Goal: Information Seeking & Learning: Learn about a topic

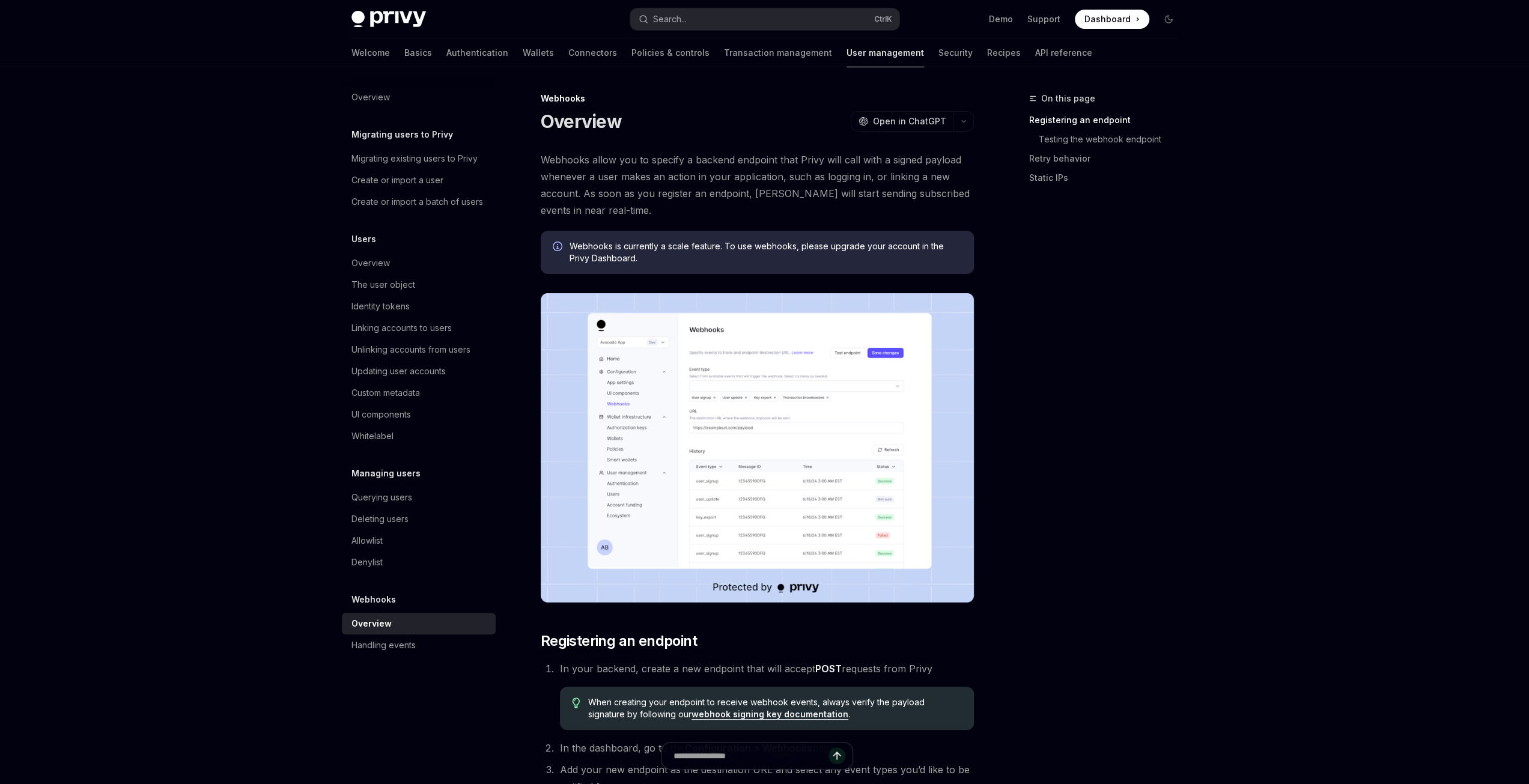
click at [1076, 537] on div "On this page Registering an endpoint Testing the webhook endpoint Retry behavio…" at bounding box center [1096, 438] width 182 height 692
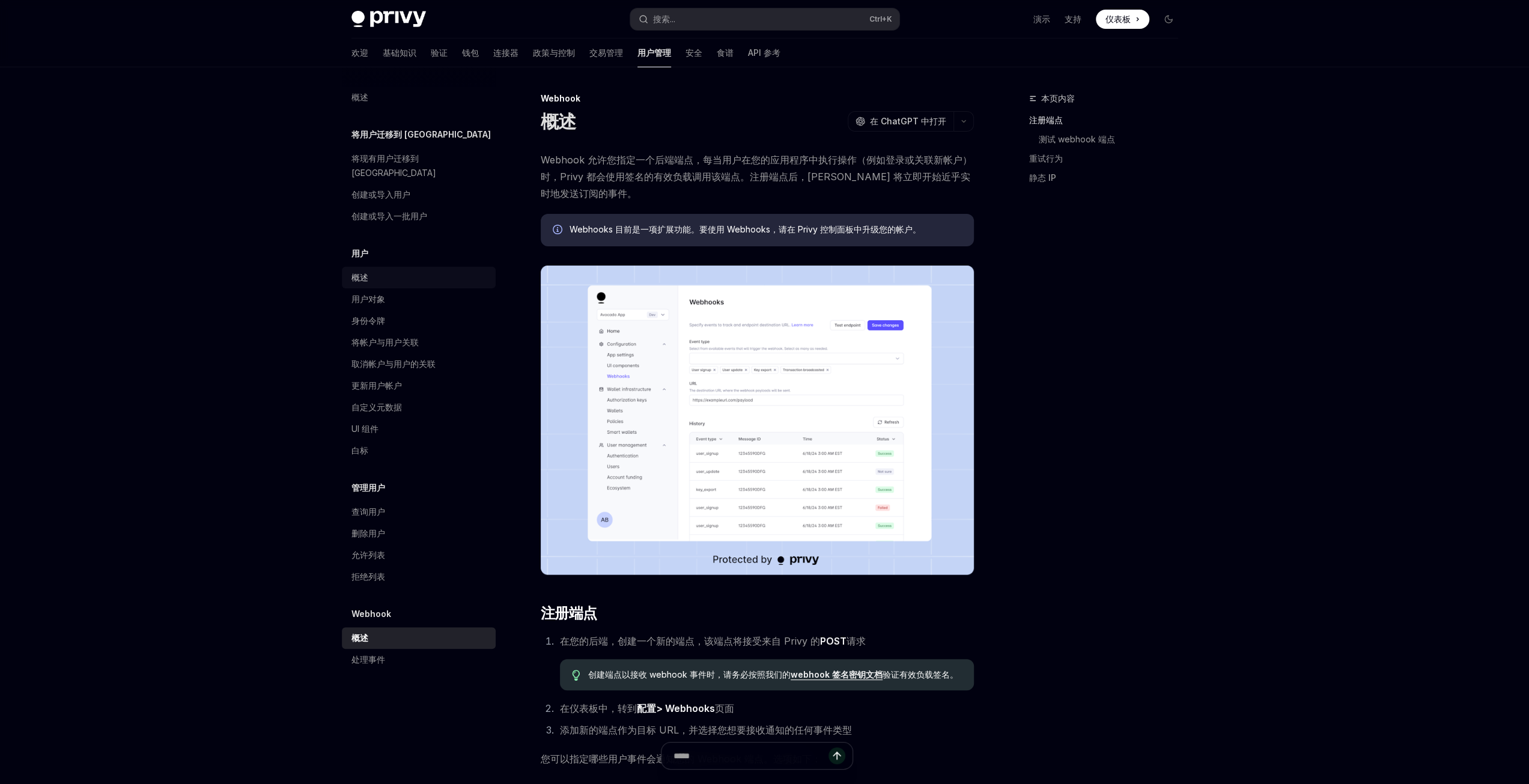
click at [358, 272] on font "概述" at bounding box center [359, 277] width 17 height 10
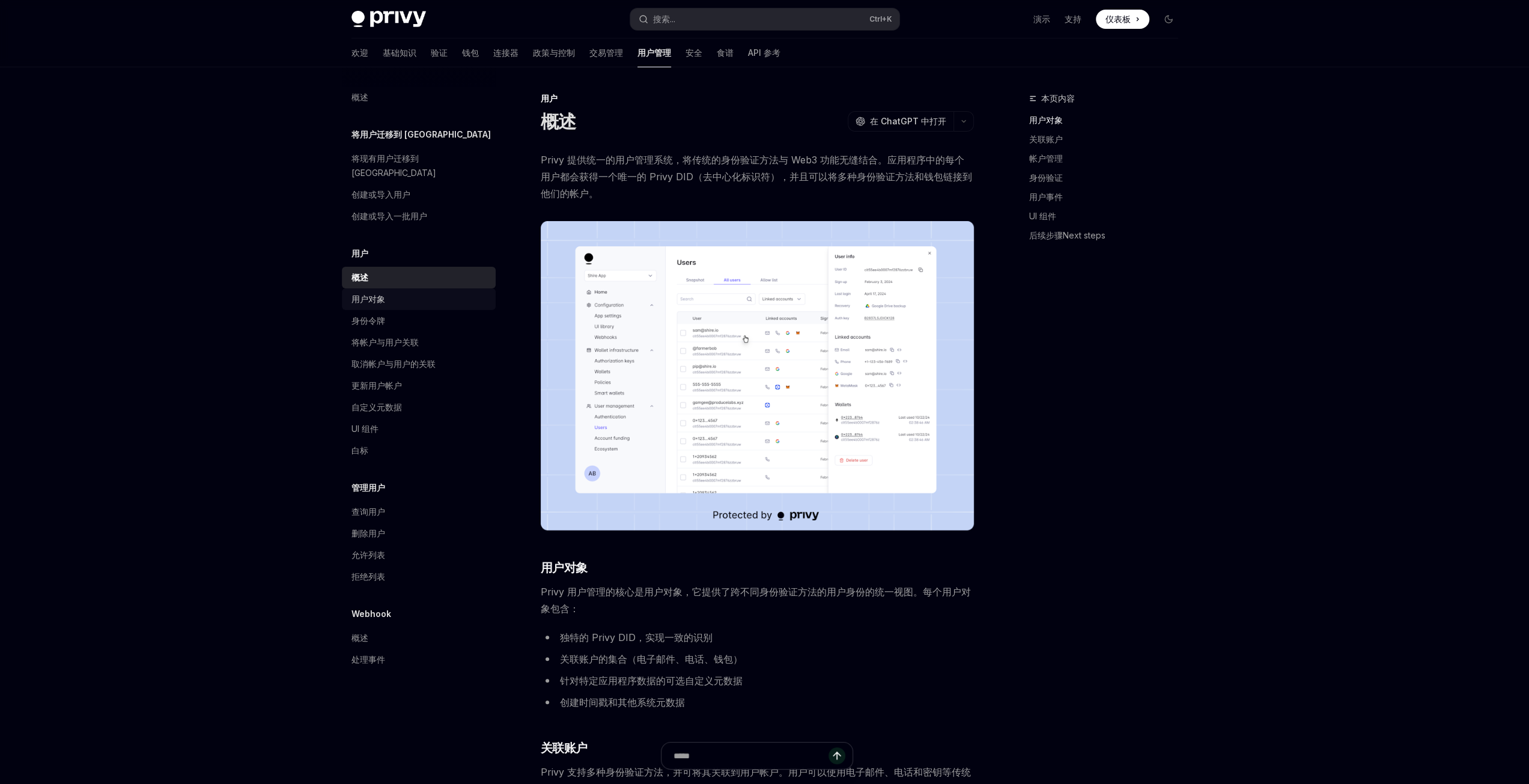
click at [373, 294] on font "用户对象" at bounding box center [368, 299] width 34 height 10
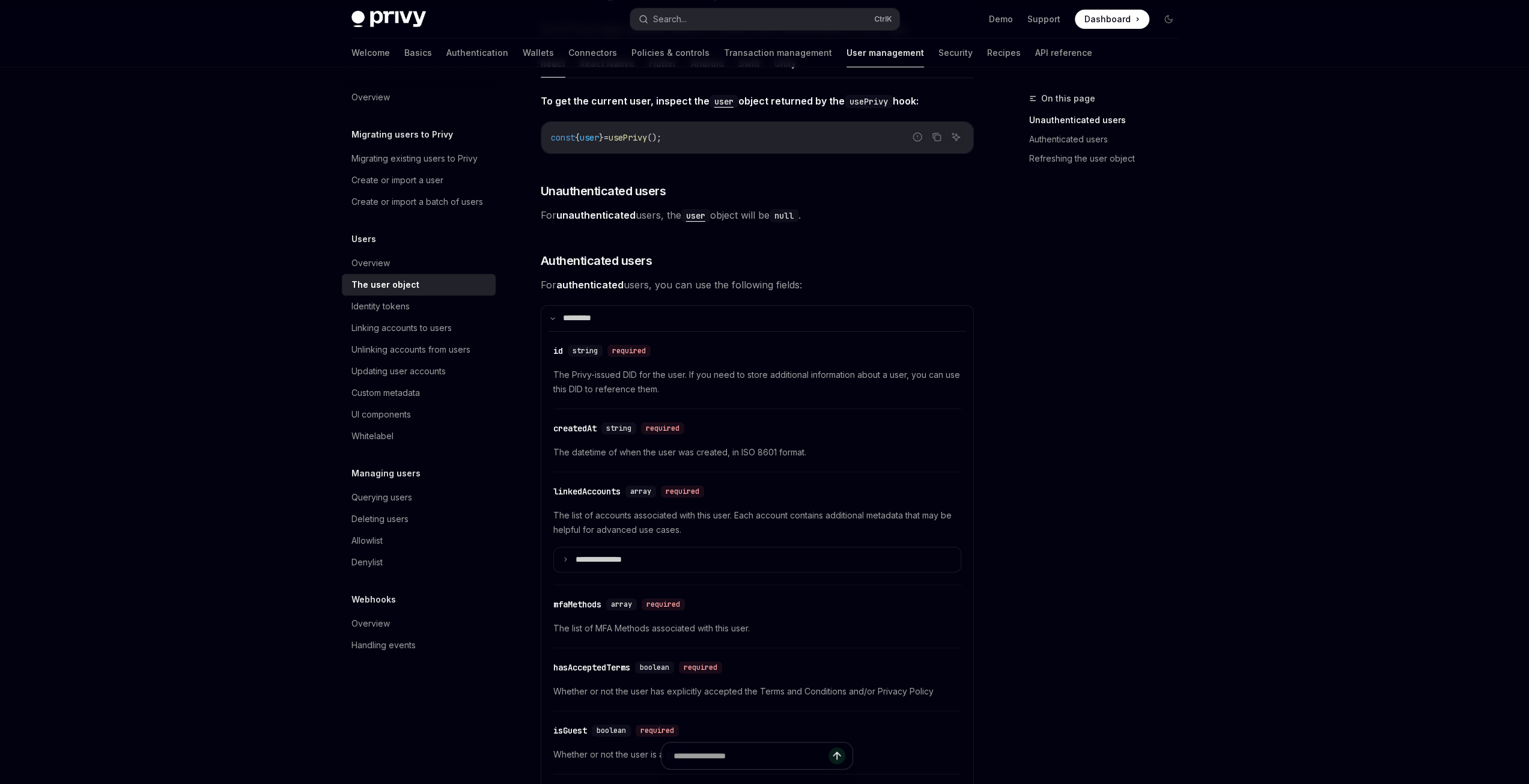
scroll to position [180, 0]
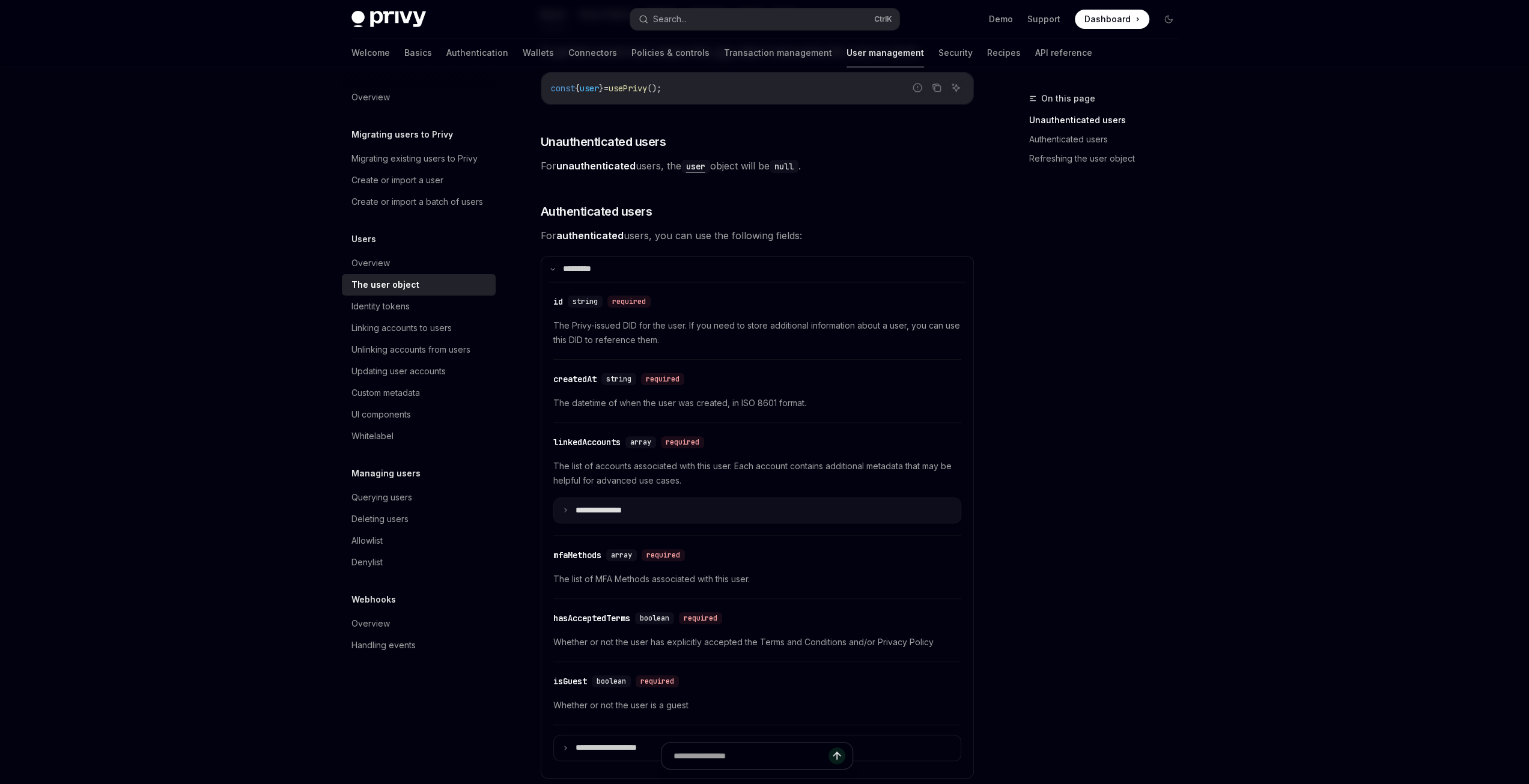
click at [563, 508] on icon at bounding box center [565, 509] width 6 height 6
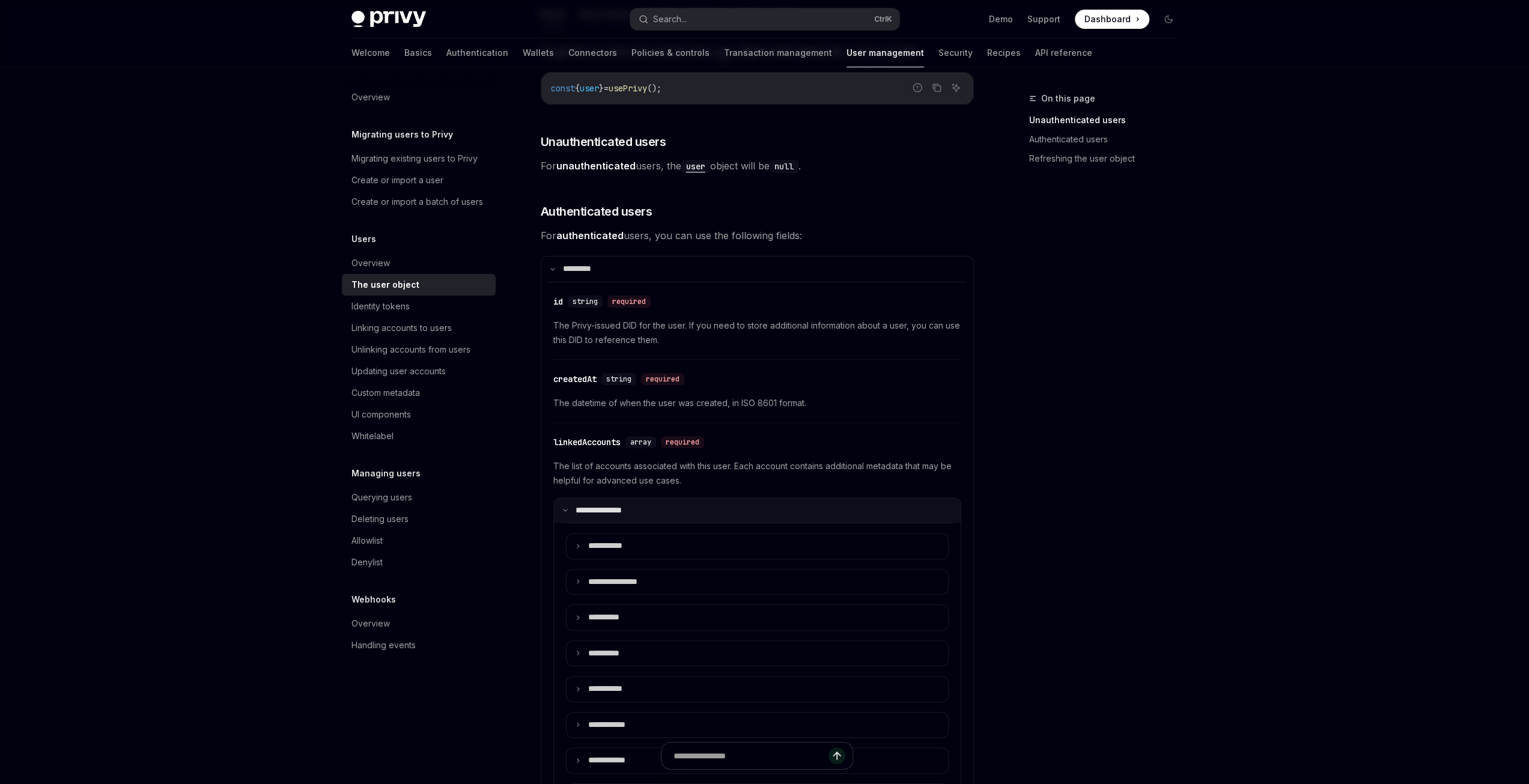
scroll to position [300, 0]
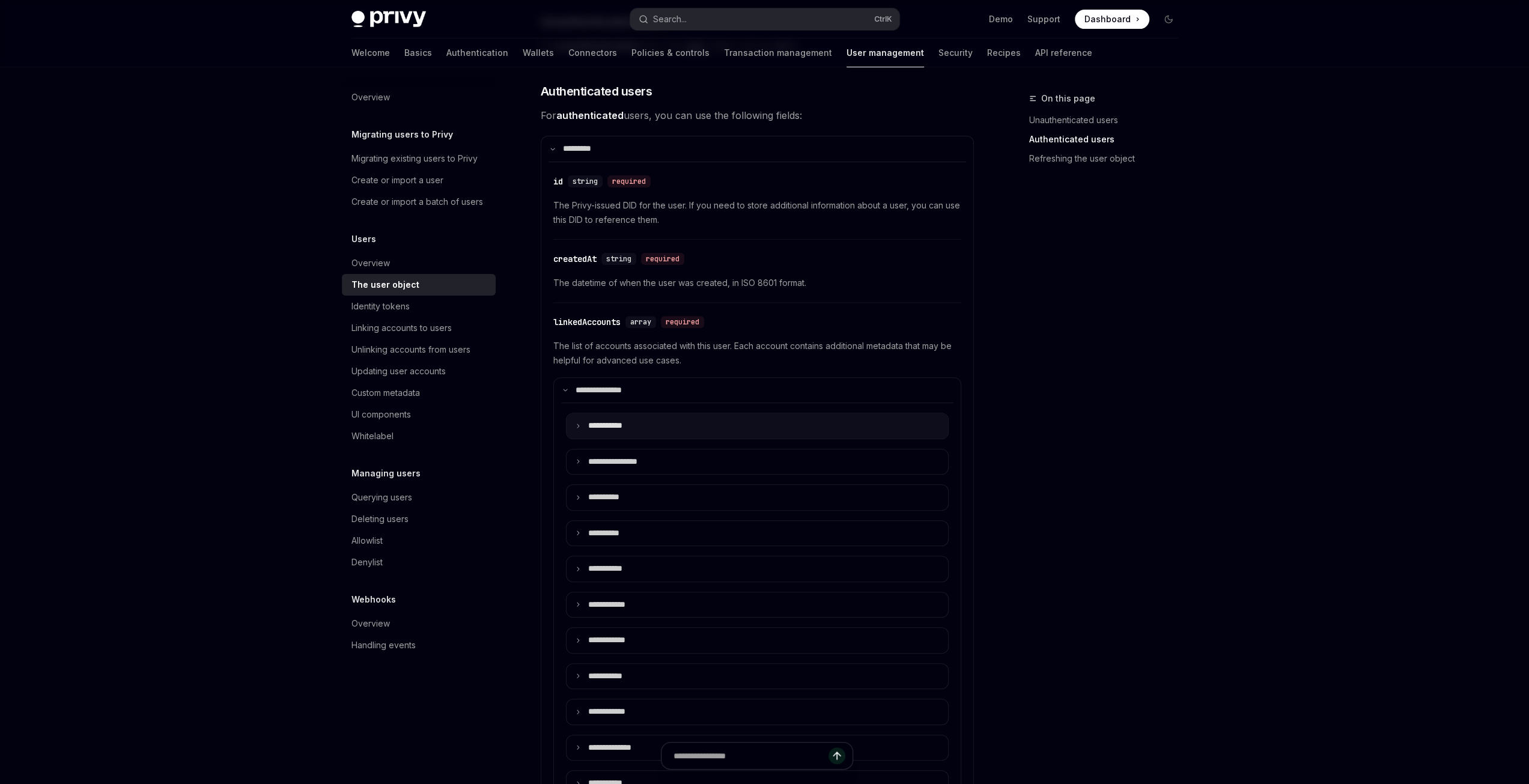
click at [577, 423] on icon at bounding box center [578, 425] width 6 height 6
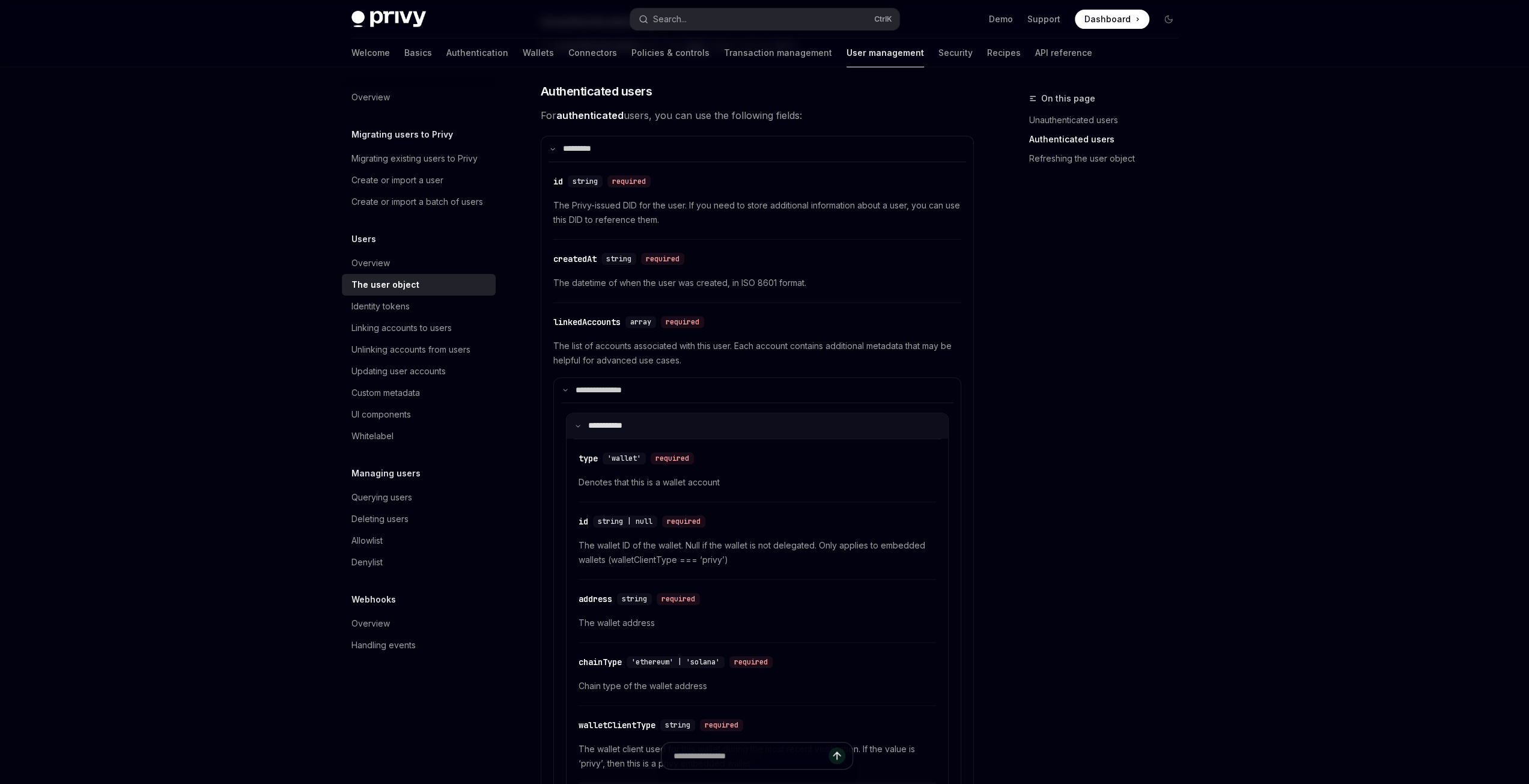
click at [577, 423] on icon at bounding box center [578, 425] width 6 height 6
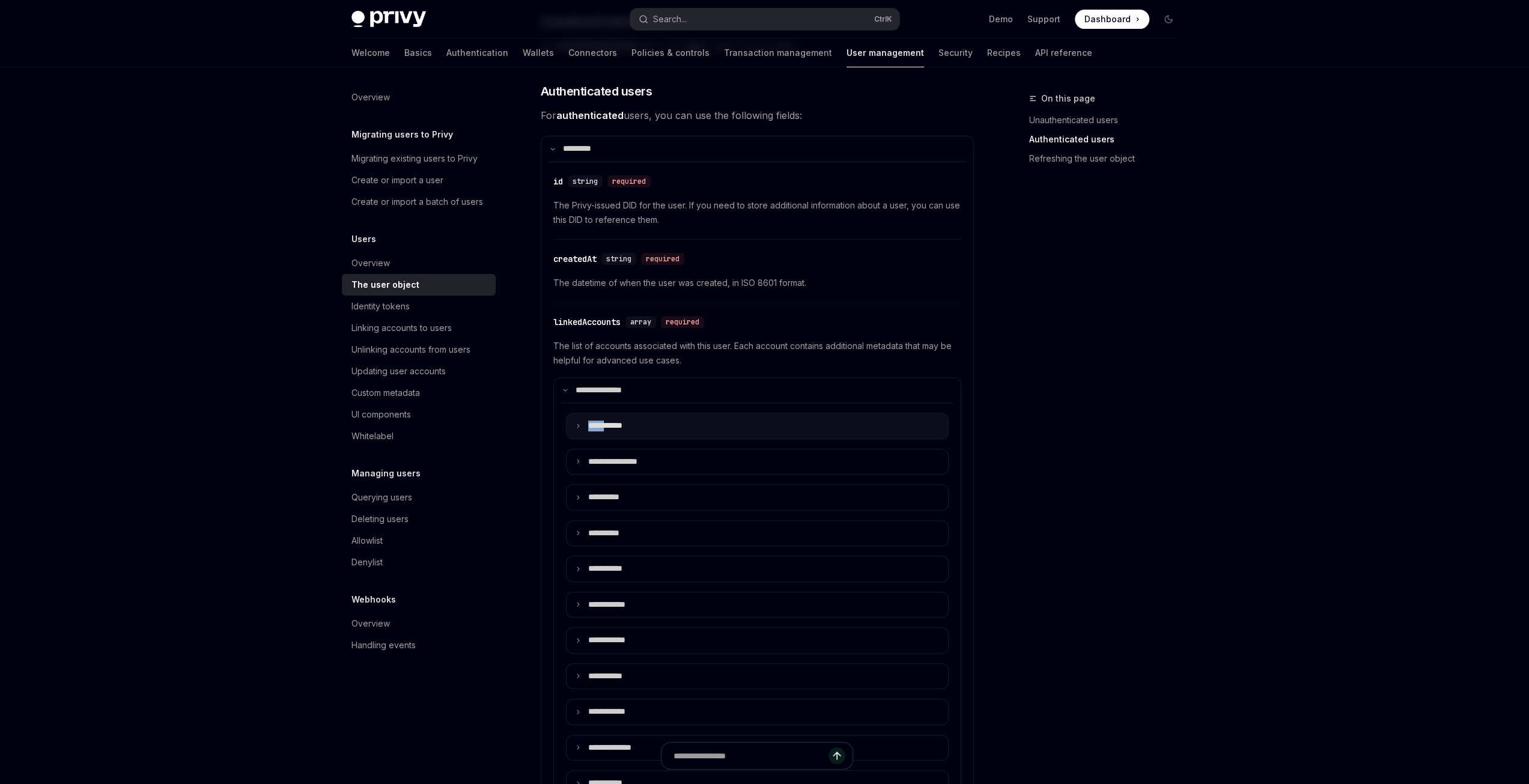
click at [577, 423] on icon at bounding box center [578, 425] width 6 height 6
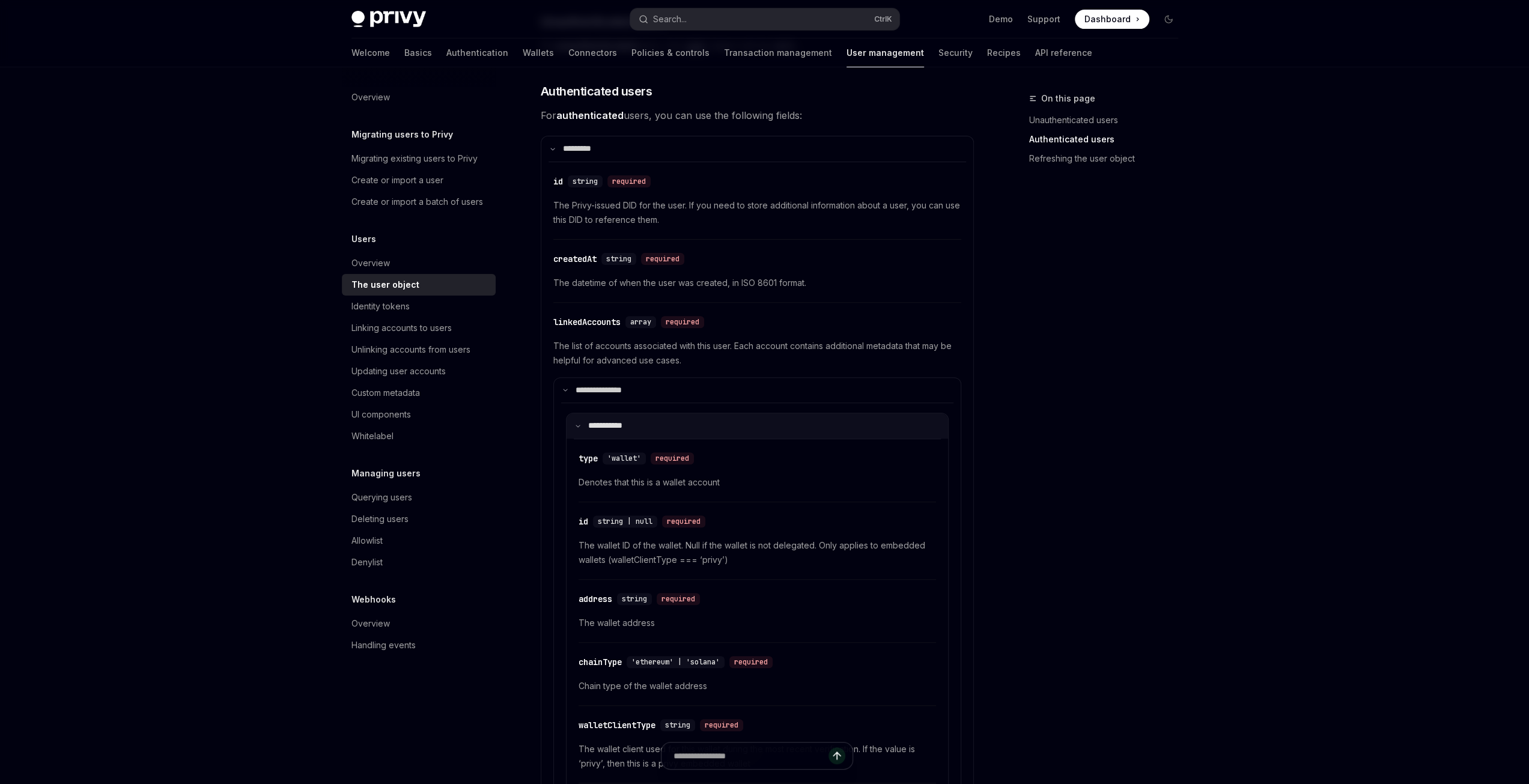
click at [577, 423] on icon at bounding box center [578, 425] width 6 height 6
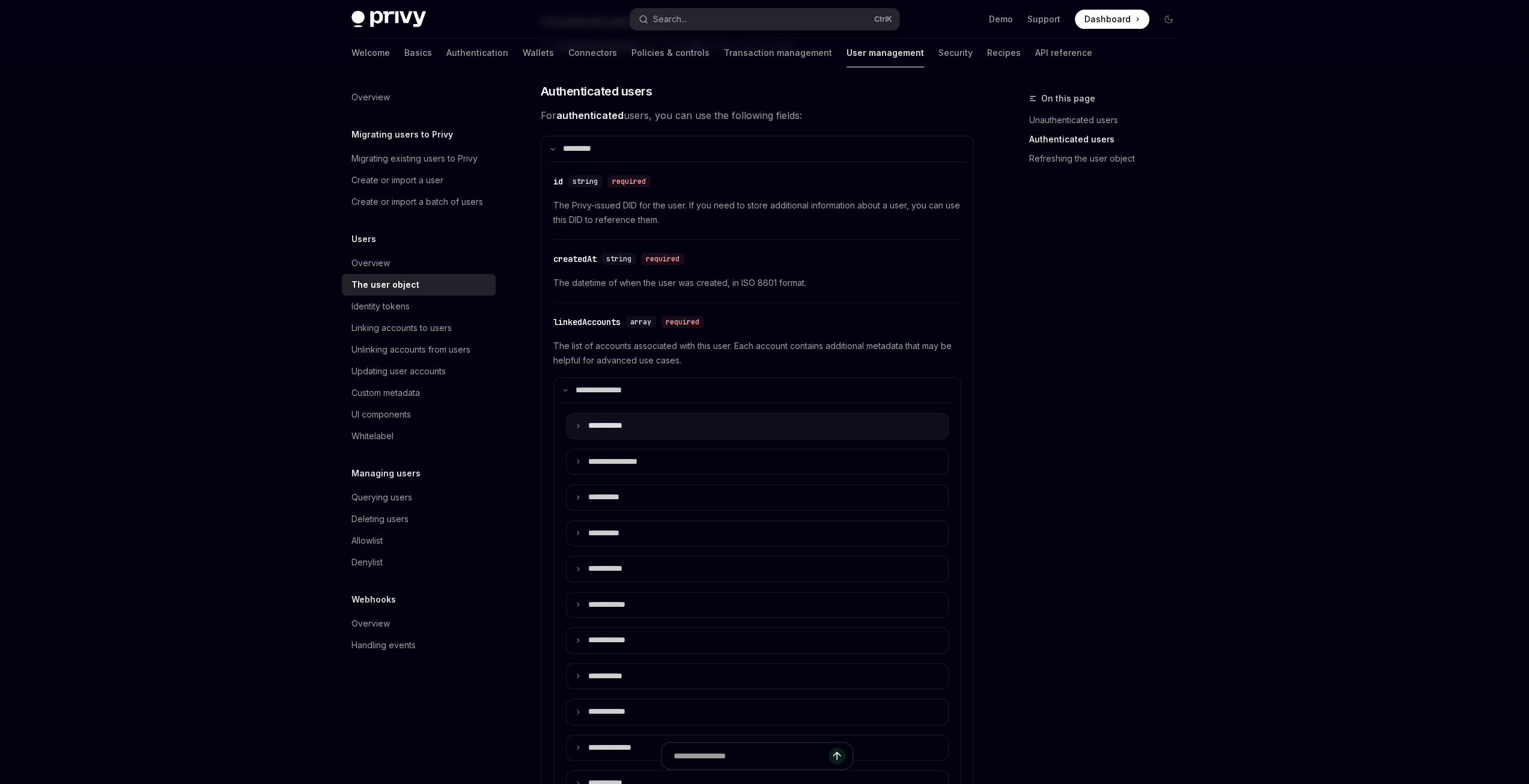
click at [575, 423] on icon at bounding box center [578, 425] width 6 height 6
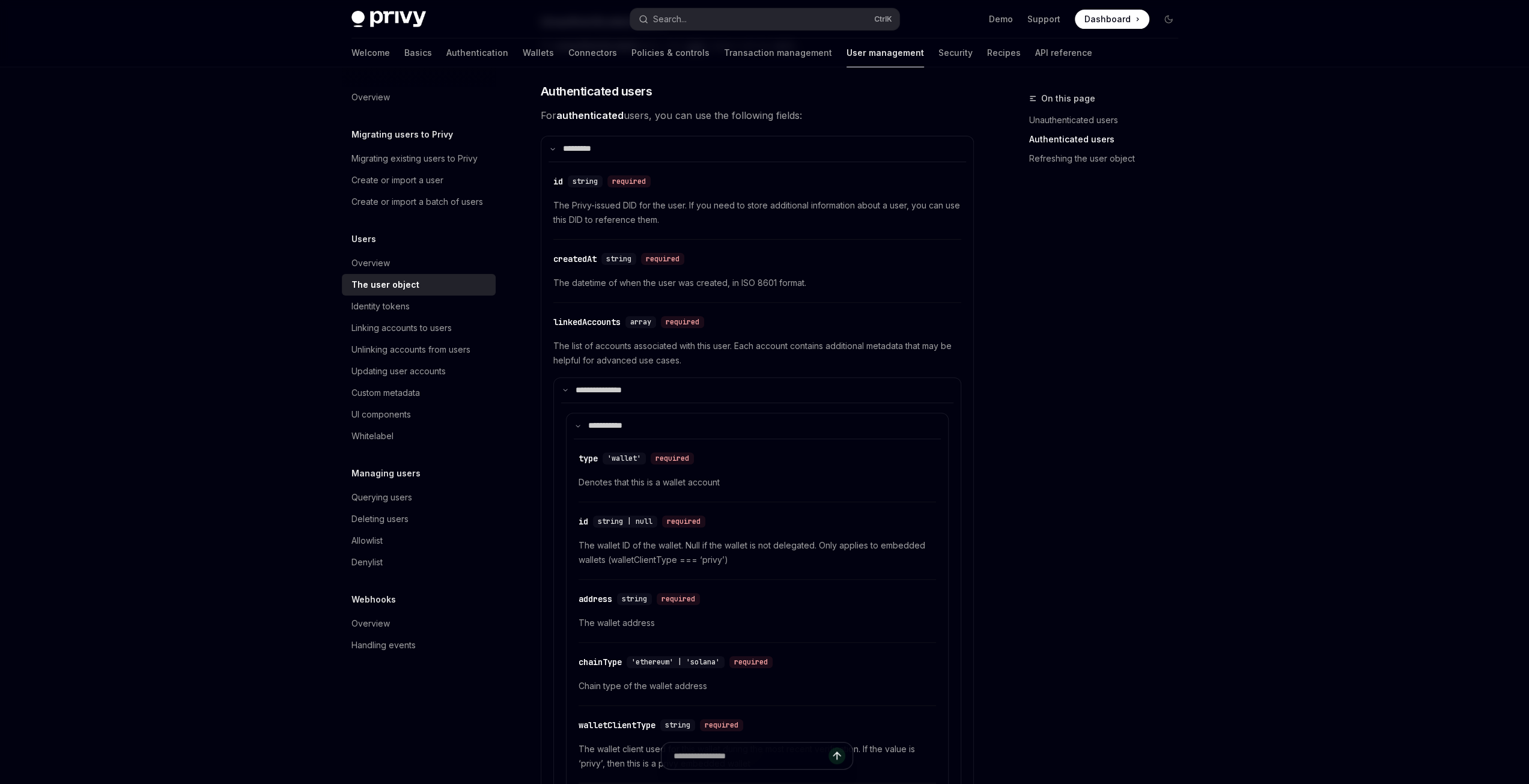
click at [1122, 471] on div "On this page Unauthenticated users Authenticated users Refreshing the user obje…" at bounding box center [1096, 438] width 182 height 692
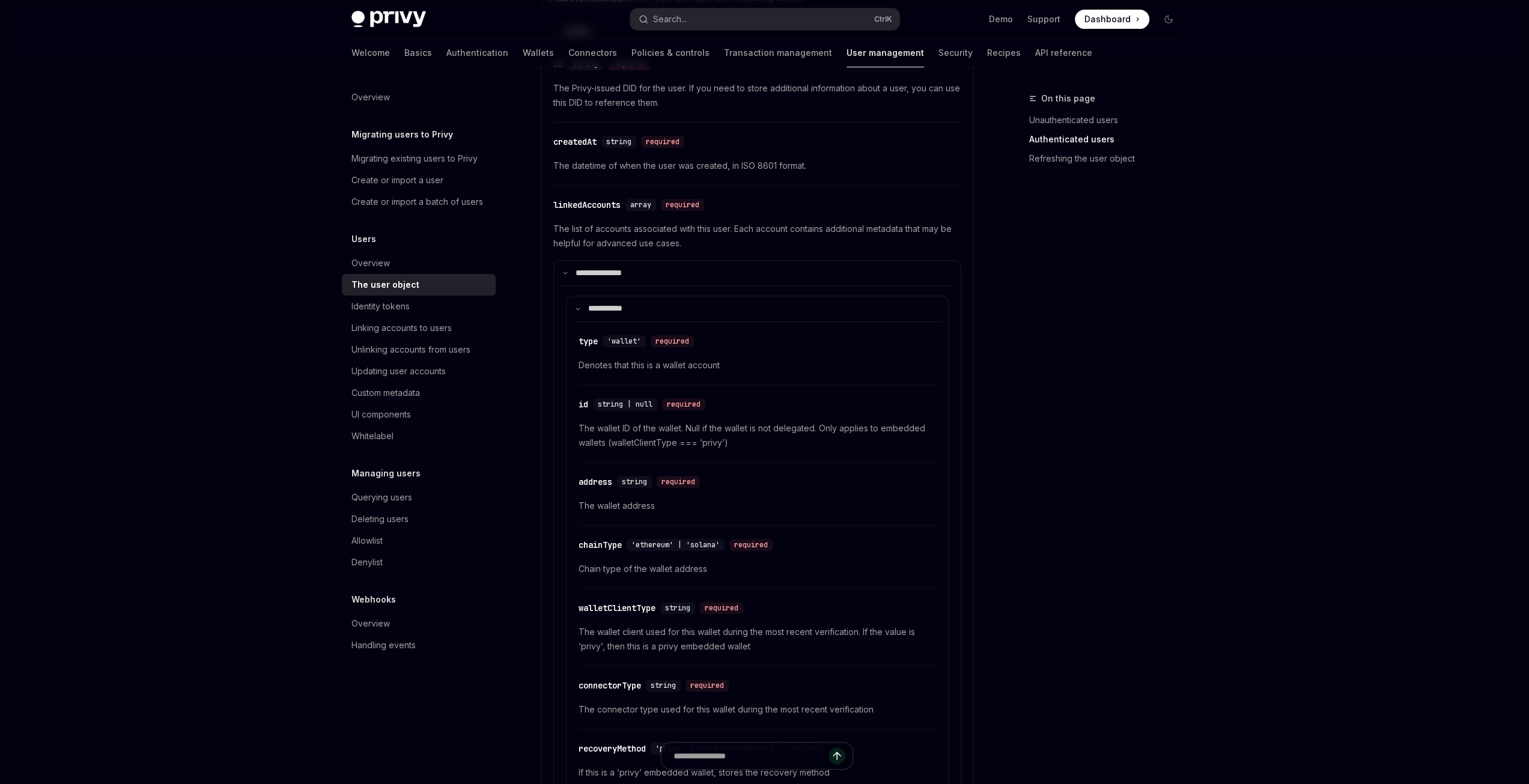
scroll to position [420, 0]
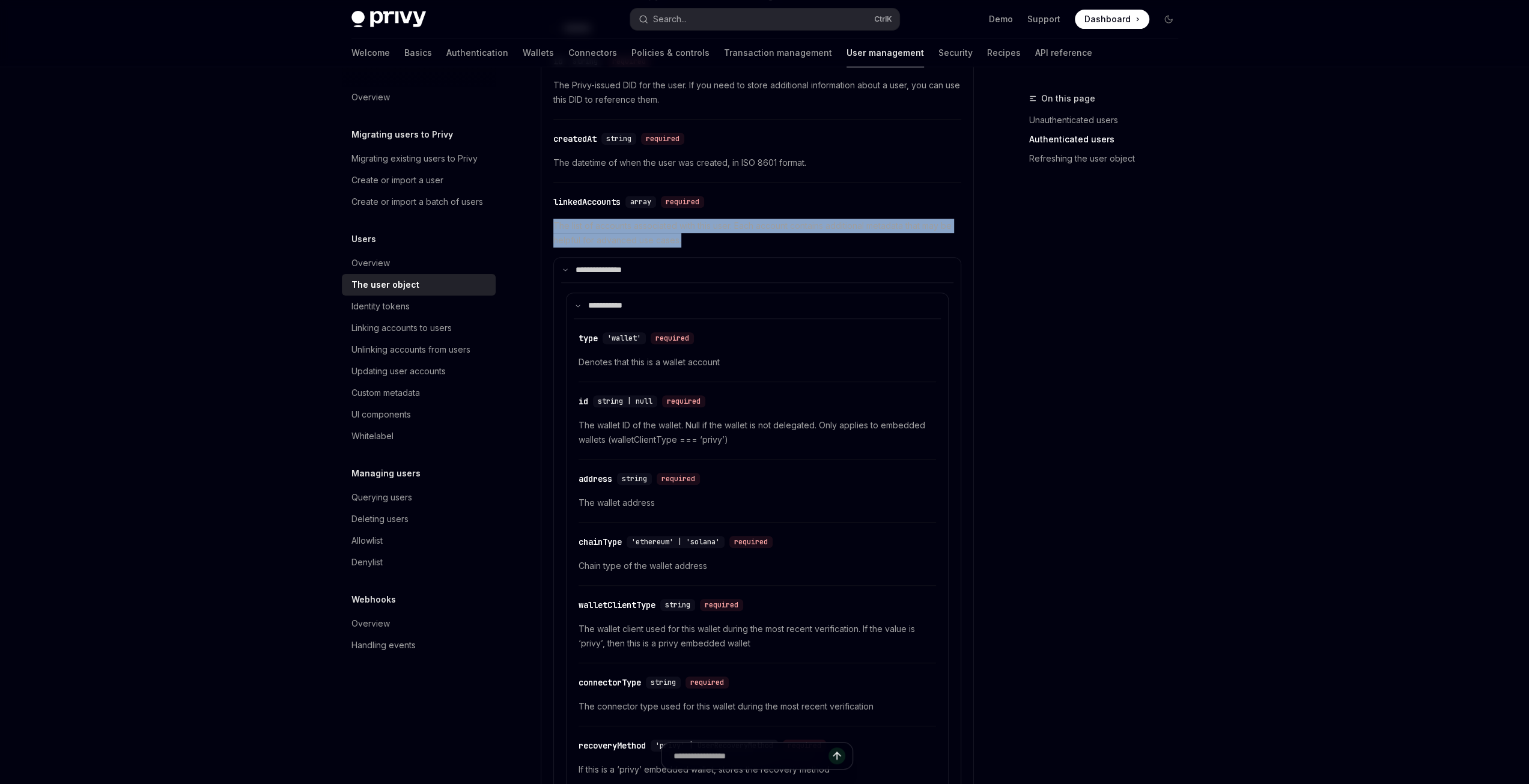
drag, startPoint x: 549, startPoint y: 223, endPoint x: 699, endPoint y: 232, distance: 150.3
click at [1109, 23] on span "Dashboard" at bounding box center [1108, 18] width 47 height 12
click at [689, 235] on span "The list of accounts associated with this user. Each account contains additiona…" at bounding box center [758, 233] width 408 height 29
click at [384, 267] on div "Overview" at bounding box center [370, 263] width 39 height 14
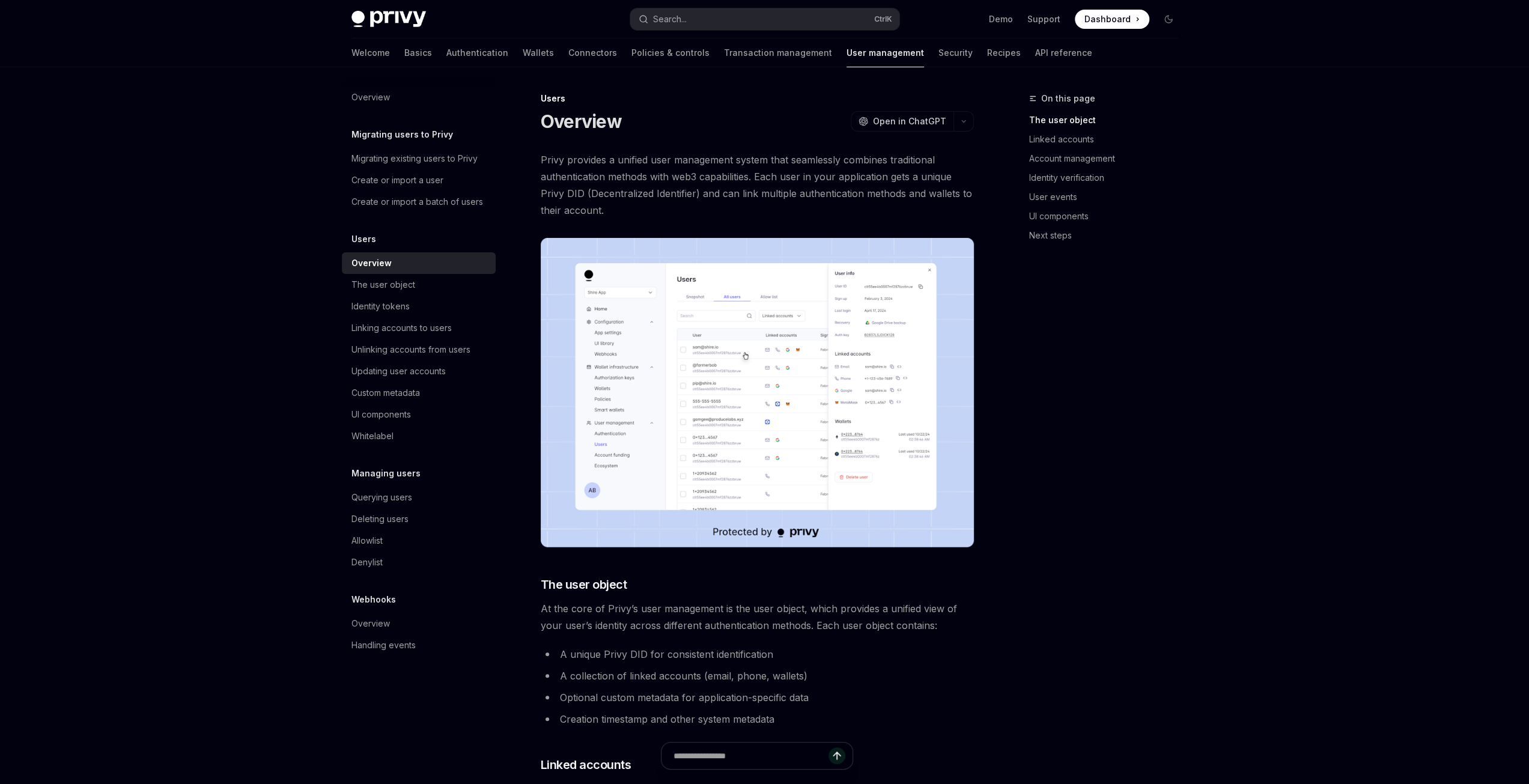
click at [373, 288] on div "The user object" at bounding box center [382, 284] width 63 height 14
type textarea "*"
